Goal: Check status: Check status

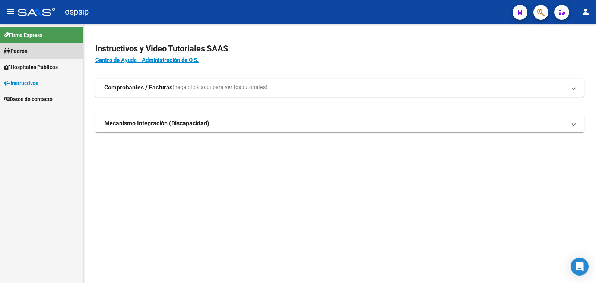
click at [39, 50] on link "Padrón" at bounding box center [41, 51] width 83 height 16
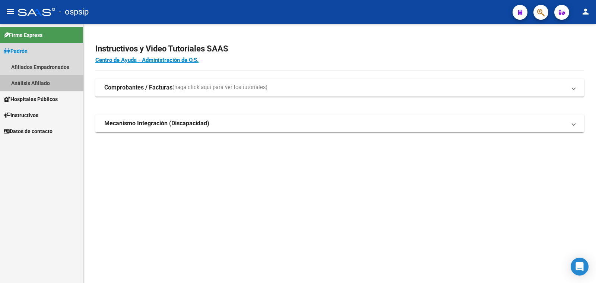
click at [39, 82] on link "Análisis Afiliado" at bounding box center [41, 83] width 83 height 16
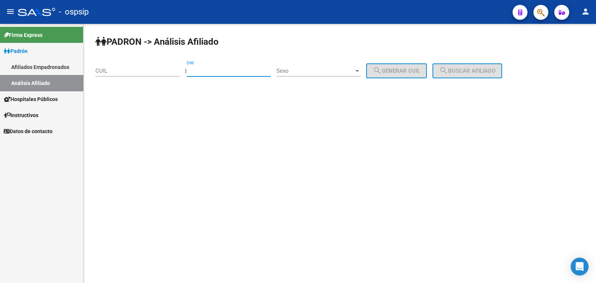
click at [215, 72] on input "DNI" at bounding box center [229, 70] width 84 height 7
paste input "37254908"
type input "37254908"
click at [341, 72] on span "Sexo" at bounding box center [314, 70] width 77 height 7
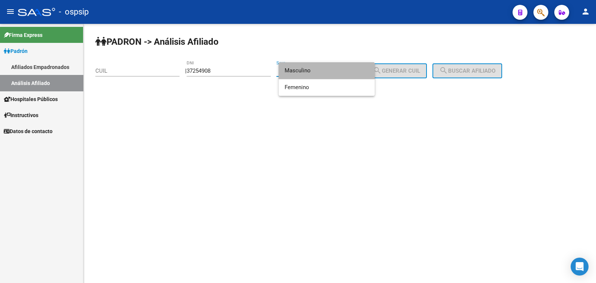
click at [341, 70] on span "Masculino" at bounding box center [327, 70] width 84 height 17
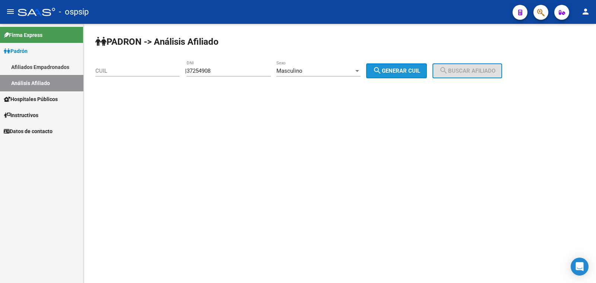
click at [417, 71] on span "search Generar CUIL" at bounding box center [396, 70] width 47 height 7
type input "20-37254908-5"
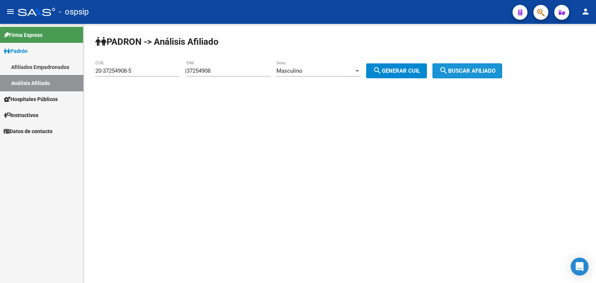
click at [459, 68] on span "search Buscar afiliado" at bounding box center [467, 70] width 56 height 7
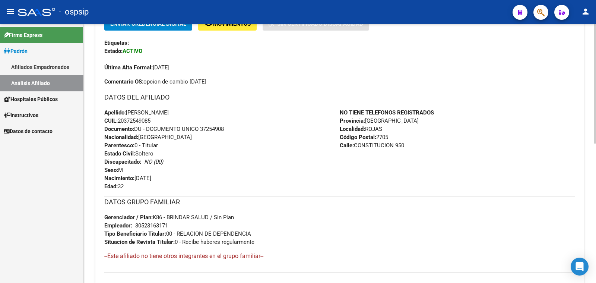
scroll to position [186, 0]
